Goal: Find specific fact: Find specific fact

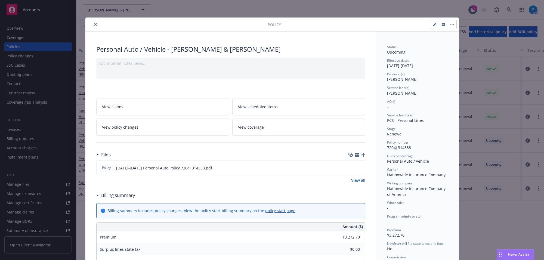
click at [94, 26] on icon "close" at bounding box center [95, 24] width 3 height 3
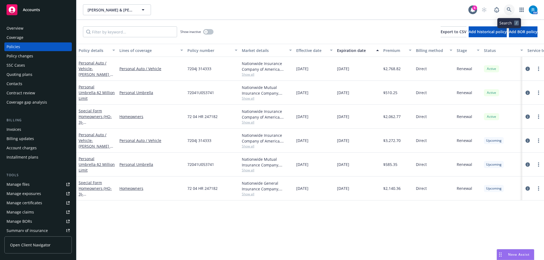
click at [506, 10] on link at bounding box center [509, 9] width 11 height 11
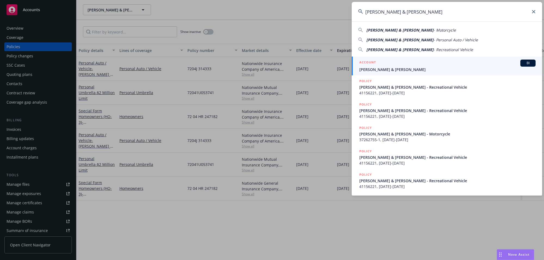
type input "[PERSON_NAME] & [PERSON_NAME]"
click at [389, 71] on span "[PERSON_NAME] & [PERSON_NAME]" at bounding box center [447, 70] width 176 height 6
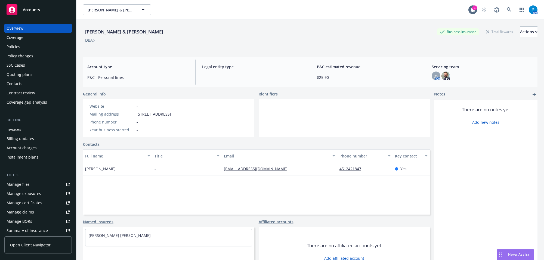
click at [25, 52] on div "Policy changes" at bounding box center [20, 56] width 27 height 9
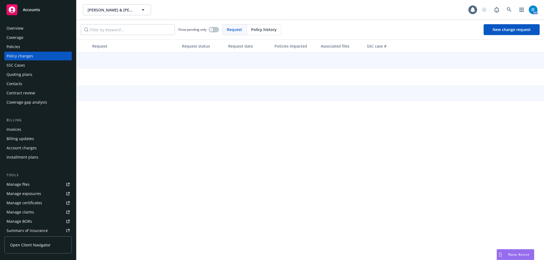
click at [23, 48] on div "Policies" at bounding box center [38, 46] width 63 height 9
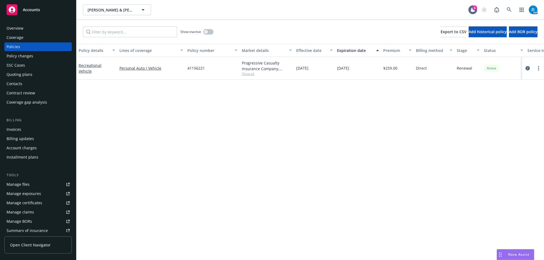
click at [193, 67] on span "41156221" at bounding box center [195, 68] width 17 height 6
copy span "41156221"
click at [318, 114] on div "Policy details Lines of coverage Policy number Market details Effective date Ex…" at bounding box center [310, 152] width 468 height 216
